Goal: Information Seeking & Learning: Learn about a topic

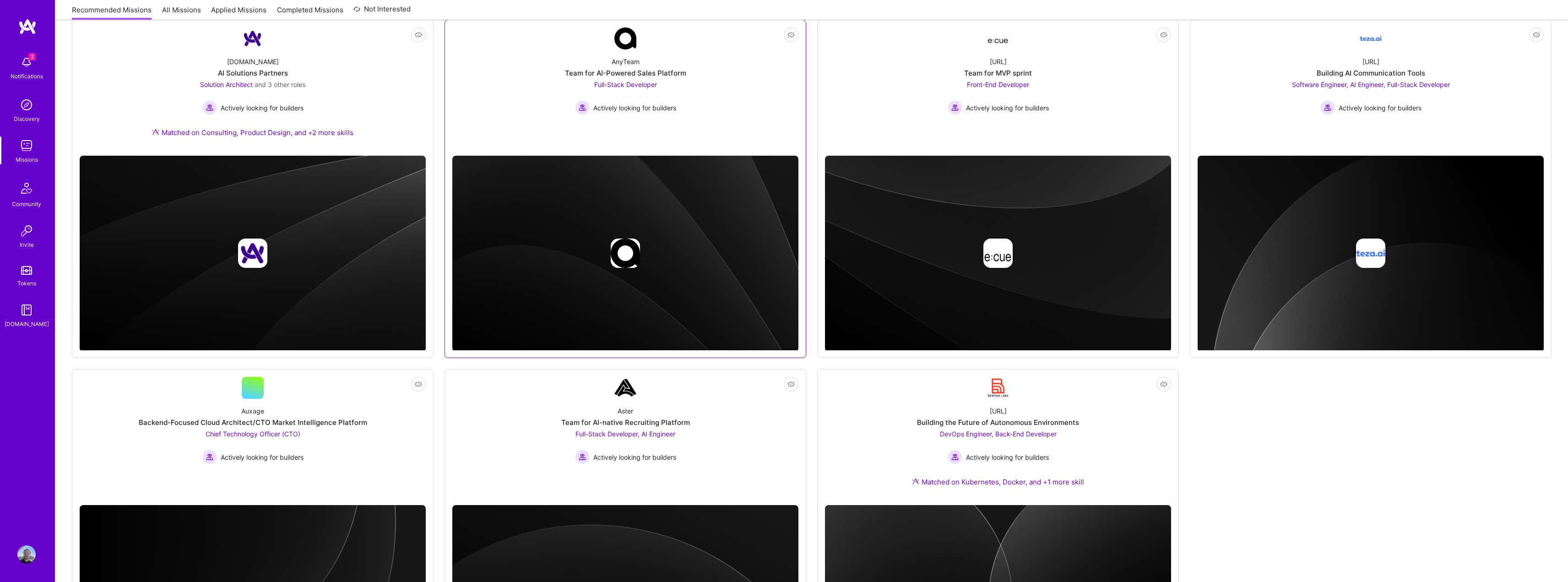
scroll to position [138, 0]
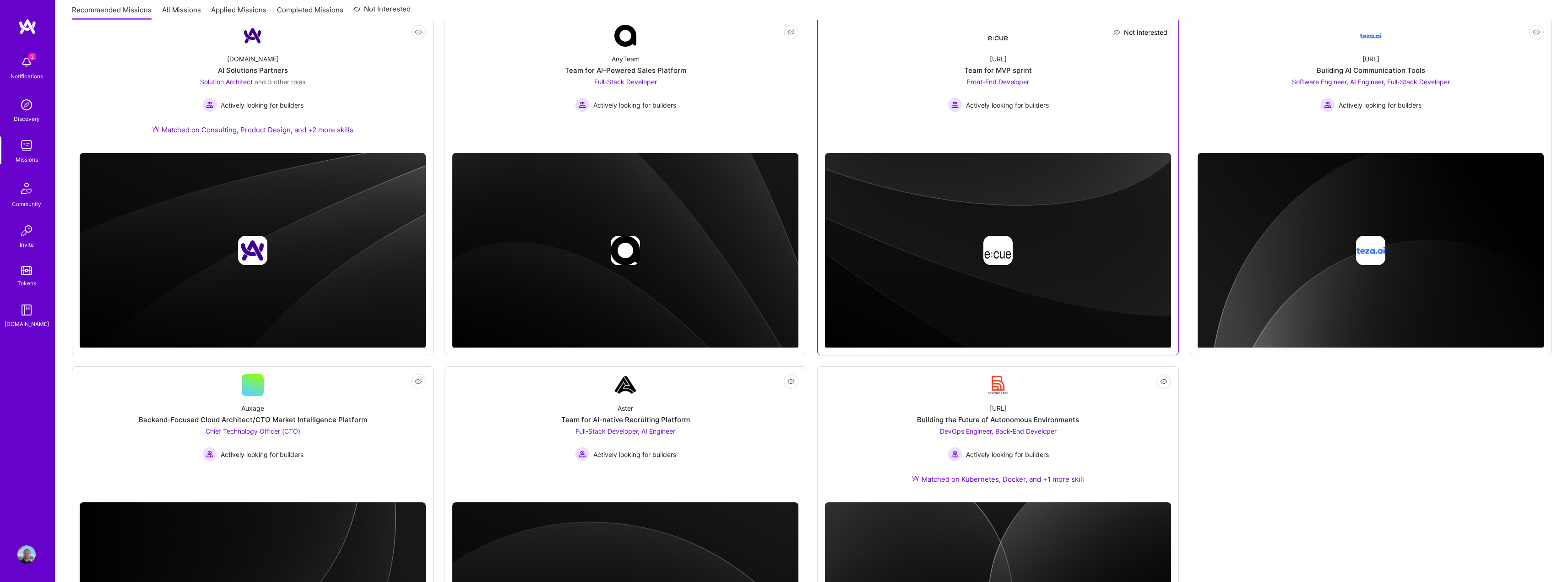
click at [1153, 31] on span "Not Interested" at bounding box center [1145, 32] width 43 height 10
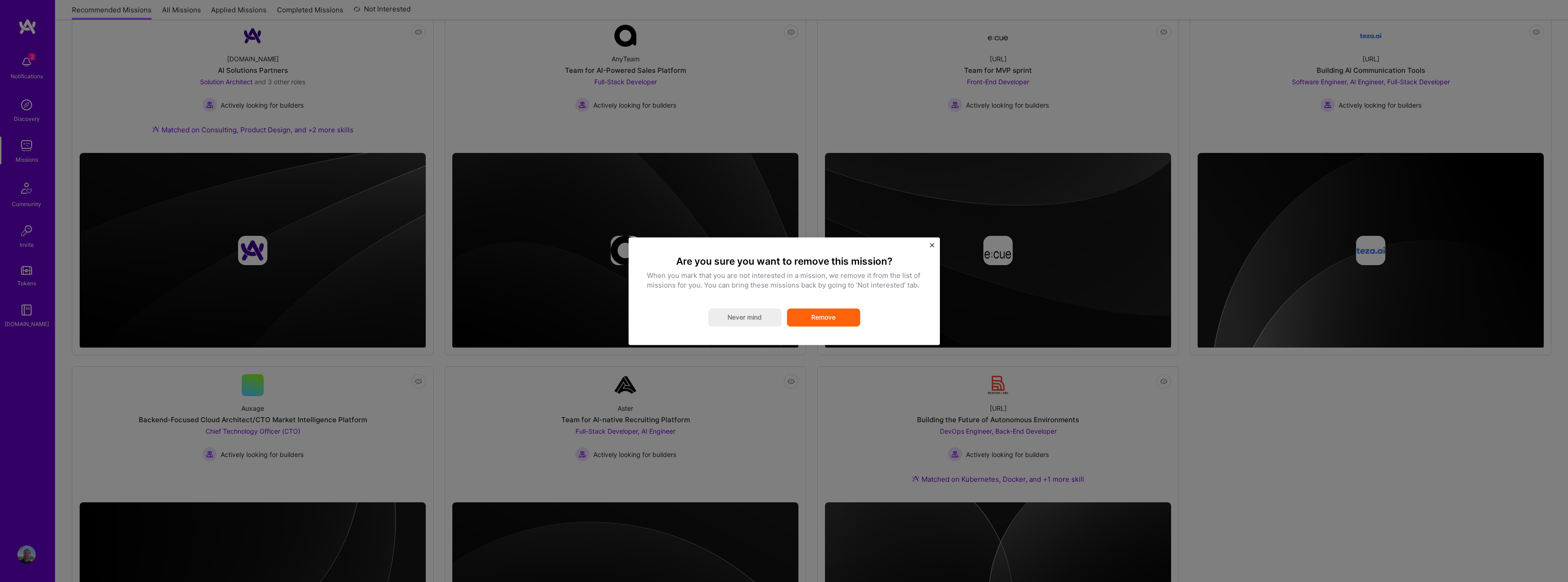
click at [819, 315] on button "Remove" at bounding box center [824, 317] width 73 height 18
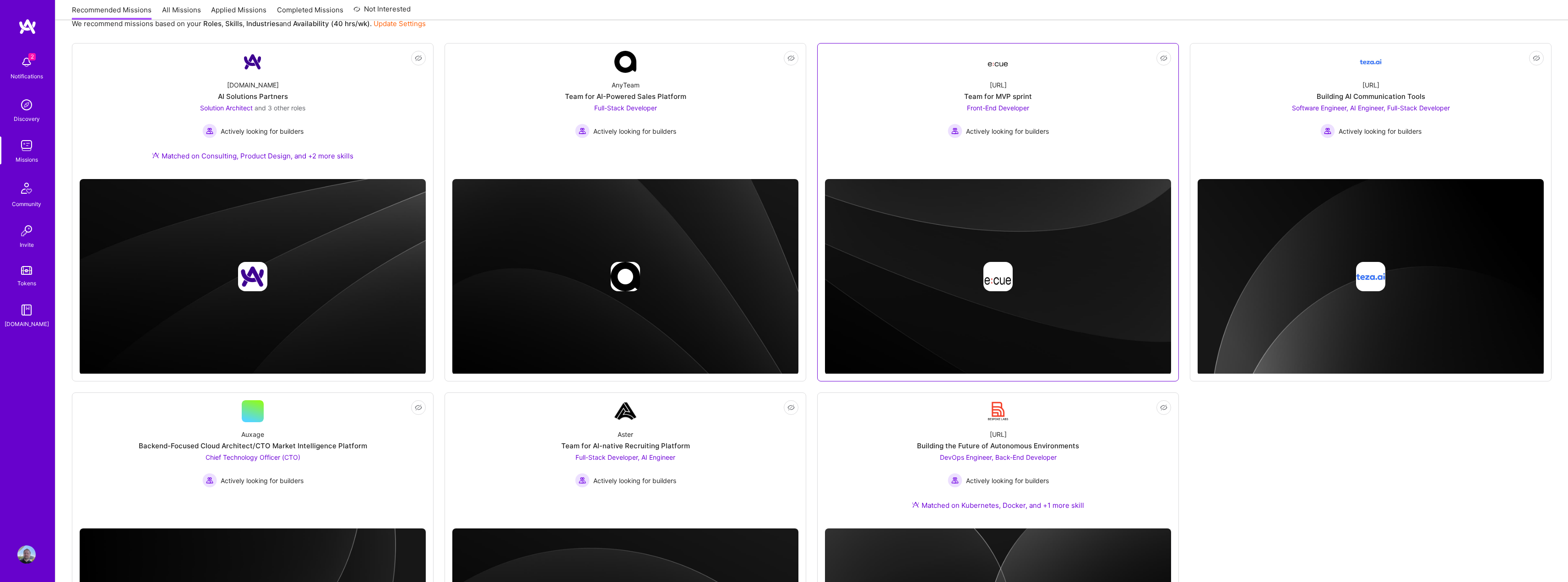
scroll to position [0, 0]
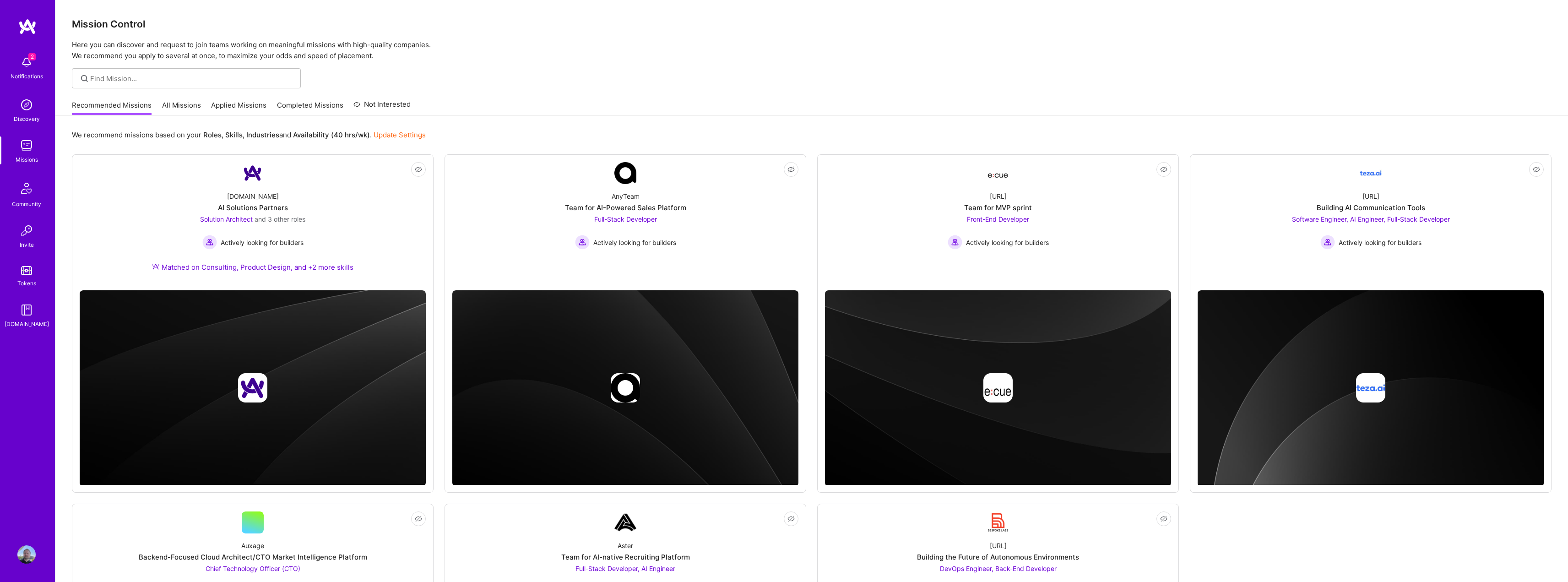
click at [171, 107] on link "All Missions" at bounding box center [181, 108] width 39 height 15
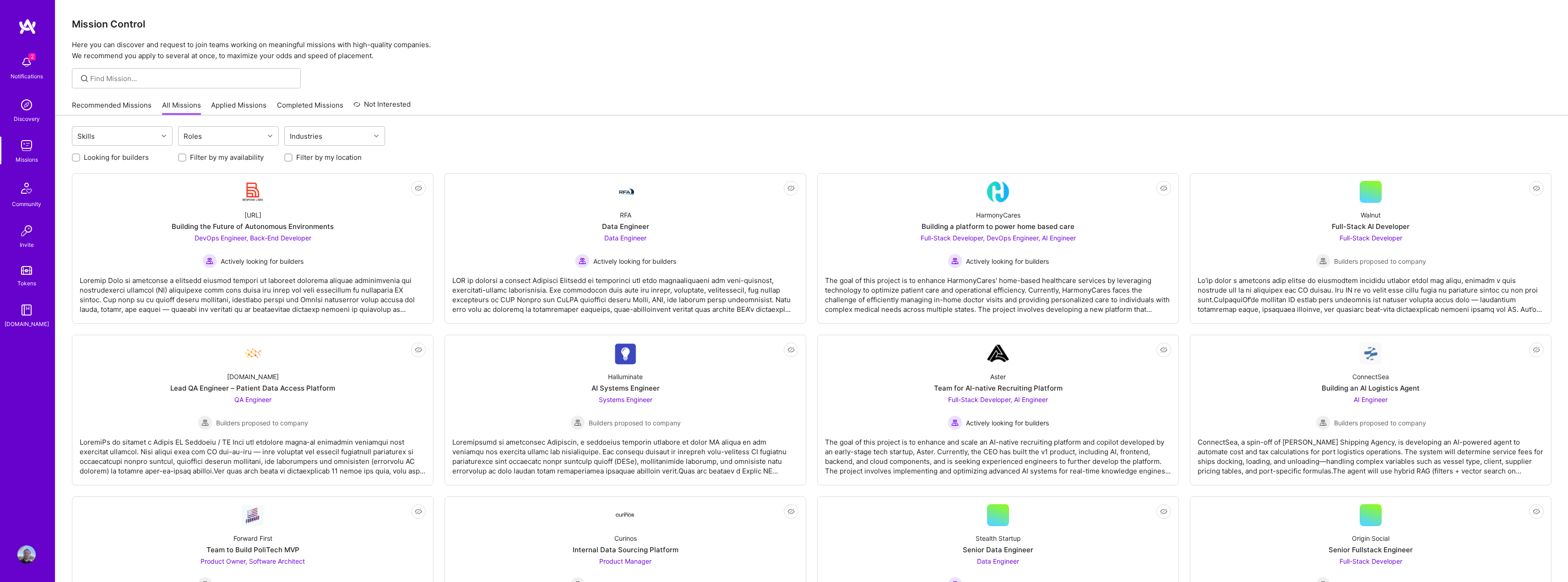
click at [285, 160] on div at bounding box center [289, 158] width 9 height 9
click at [75, 158] on input "Looking for builders" at bounding box center [77, 158] width 7 height 7
checkbox input "true"
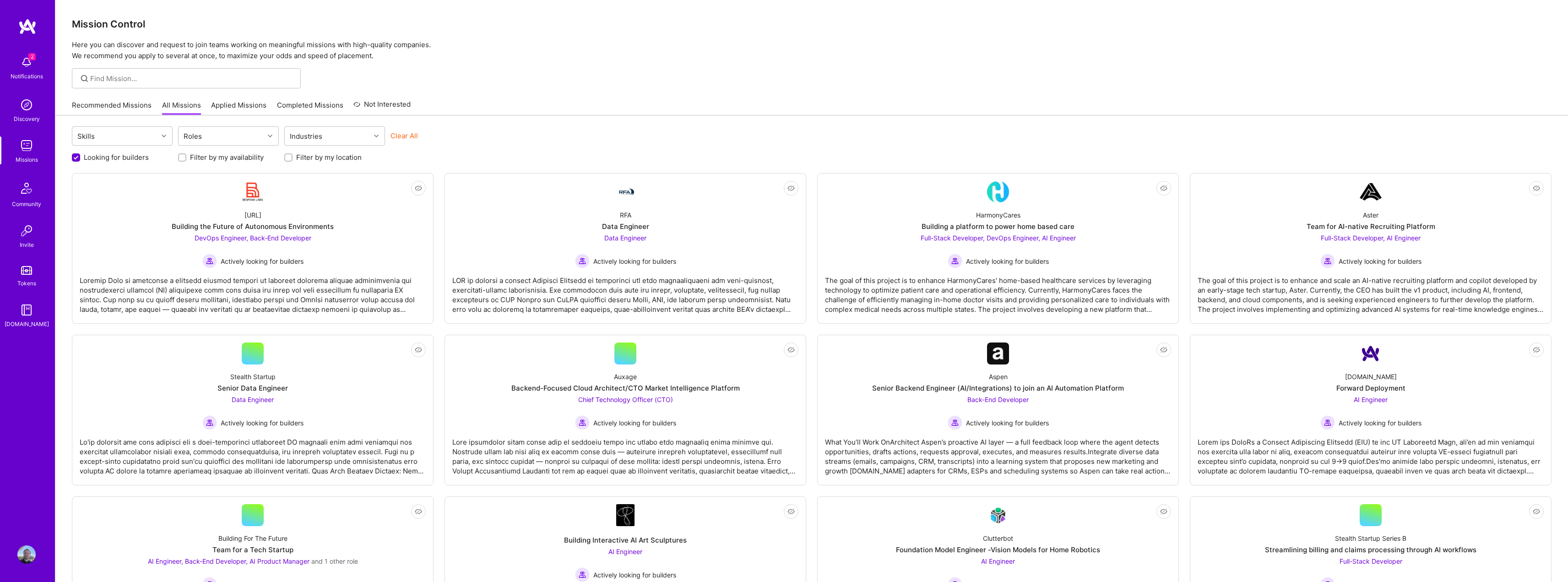
click at [286, 160] on input "Filter by my location" at bounding box center [289, 158] width 7 height 7
checkbox input "true"
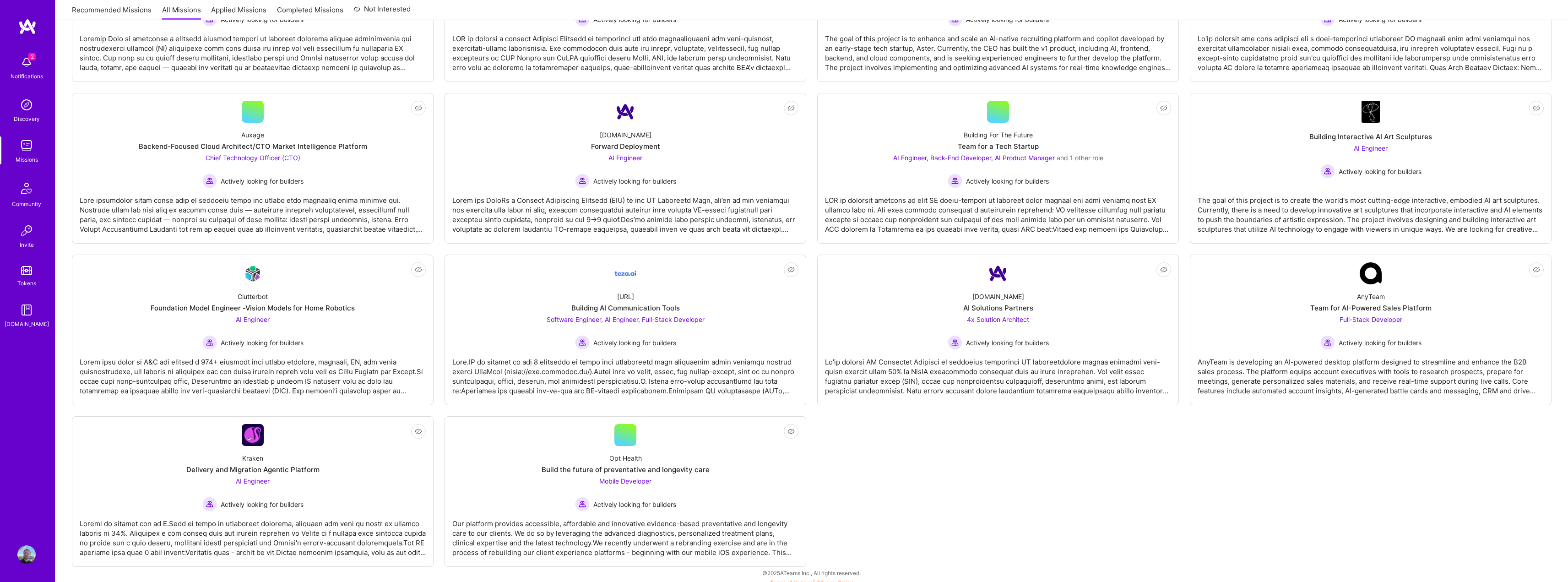
scroll to position [248, 0]
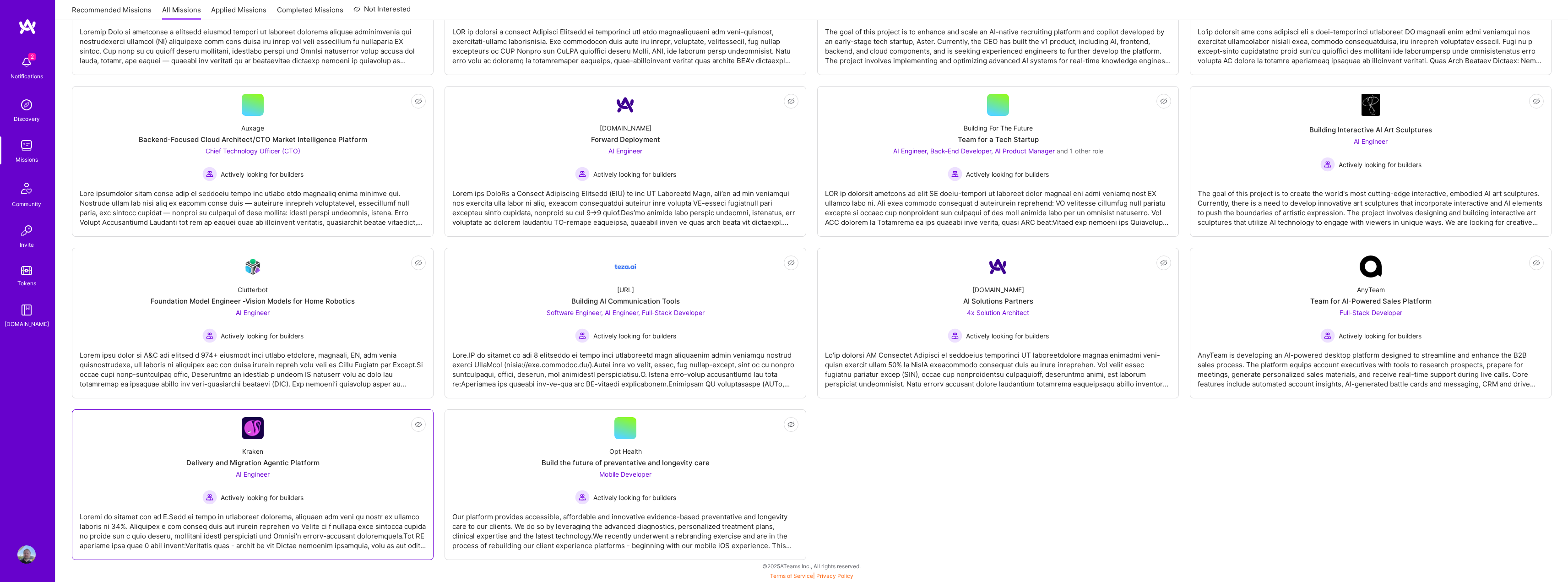
click at [195, 429] on link "Not Interested Kraken Delivery and Migration Agentic Platform AI Engineer Activ…" at bounding box center [253, 485] width 346 height 135
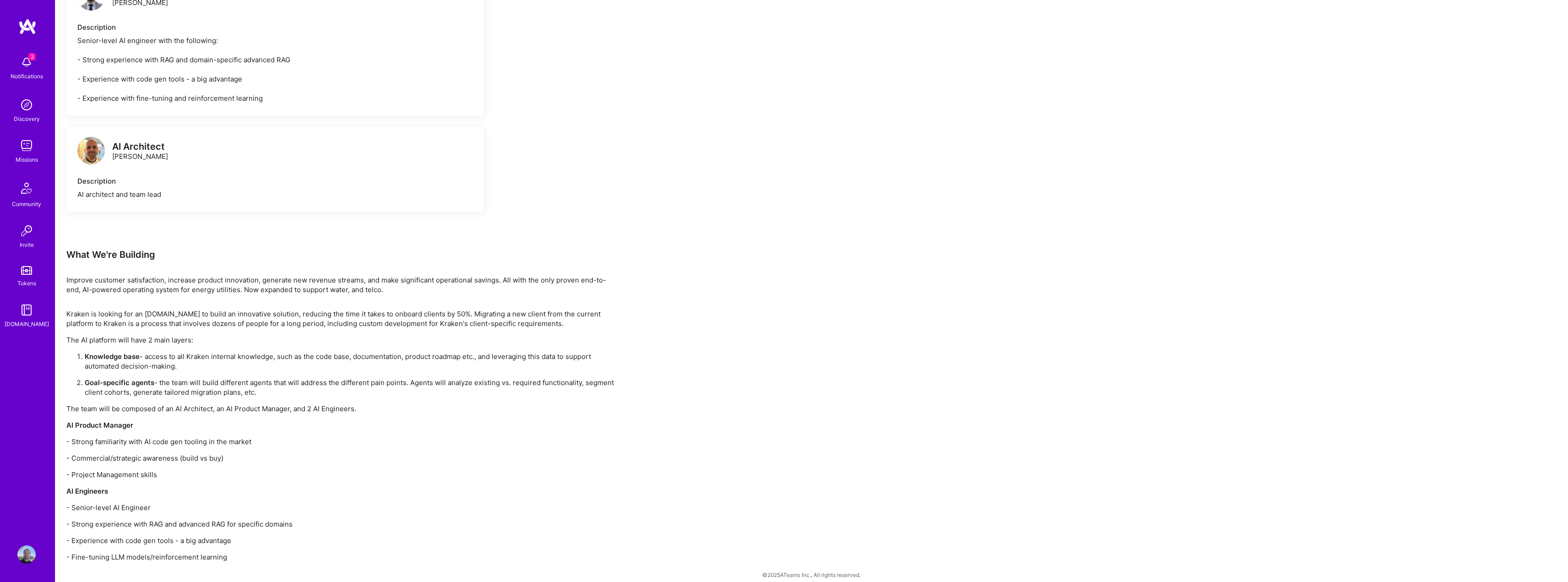
scroll to position [645, 0]
